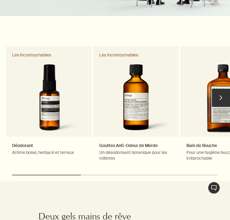
scroll to position [489, 0]
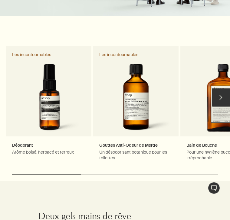
click at [223, 90] on button "chevron" at bounding box center [221, 98] width 18 height 18
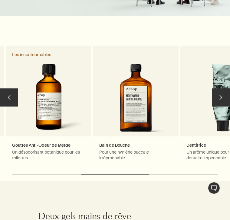
click at [226, 91] on button "chevron" at bounding box center [221, 98] width 18 height 18
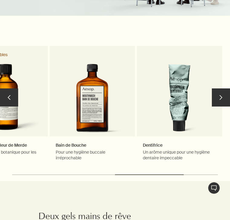
click at [222, 92] on button "chevron" at bounding box center [221, 98] width 18 height 18
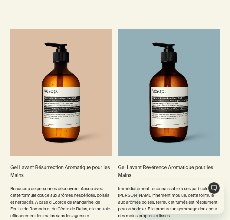
scroll to position [0, 0]
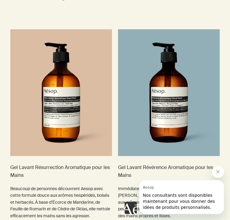
click at [222, 171] on button "Fermer le message de Aesop" at bounding box center [218, 172] width 12 height 12
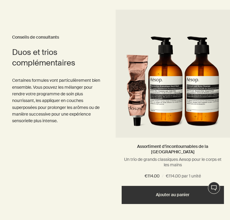
scroll to position [1418, 0]
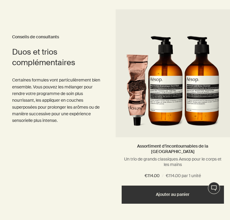
click at [168, 86] on img at bounding box center [172, 82] width 93 height 106
click at [166, 86] on img at bounding box center [172, 82] width 93 height 106
click at [169, 78] on img at bounding box center [172, 82] width 93 height 106
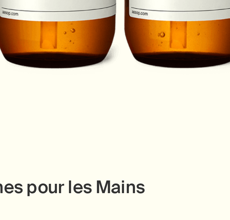
click at [75, 48] on img at bounding box center [115, 93] width 80 height 91
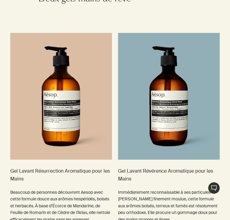
scroll to position [707, 0]
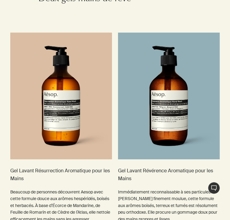
click at [74, 119] on img at bounding box center [61, 96] width 102 height 127
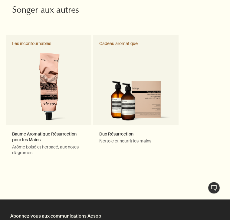
scroll to position [781, 0]
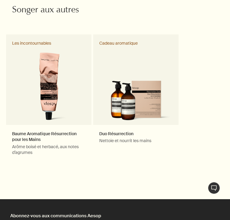
click at [128, 96] on link "Duo Résurrection Nettoie et nourrit les mains Cadeau aromatique" at bounding box center [135, 98] width 85 height 128
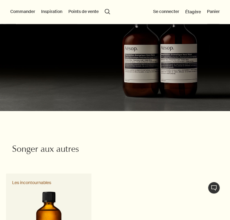
scroll to position [808, 0]
